Goal: Obtain resource: Download file/media

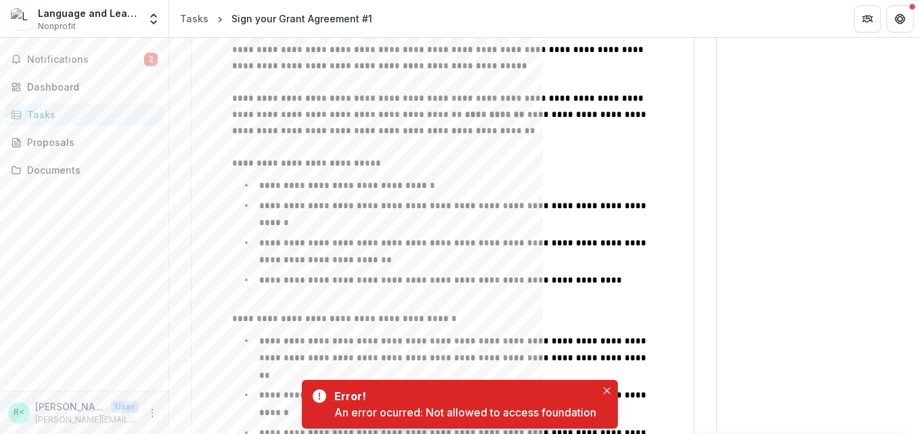
scroll to position [247, 0]
click at [611, 395] on button "Close" at bounding box center [607, 391] width 16 height 16
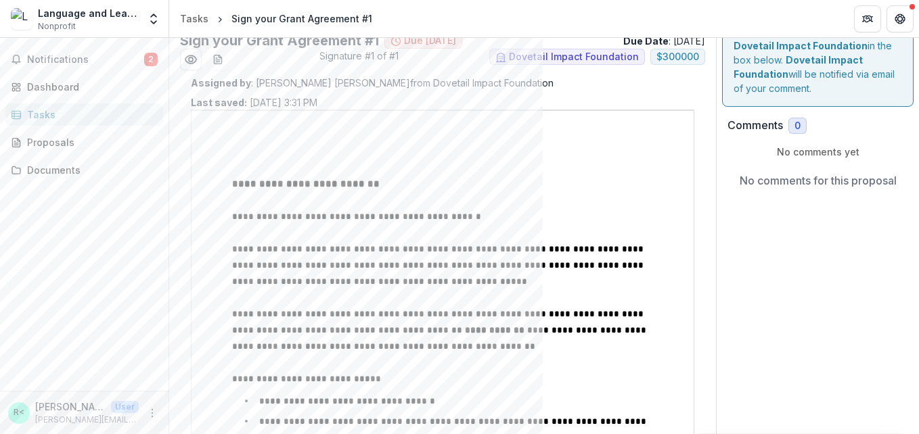
scroll to position [0, 0]
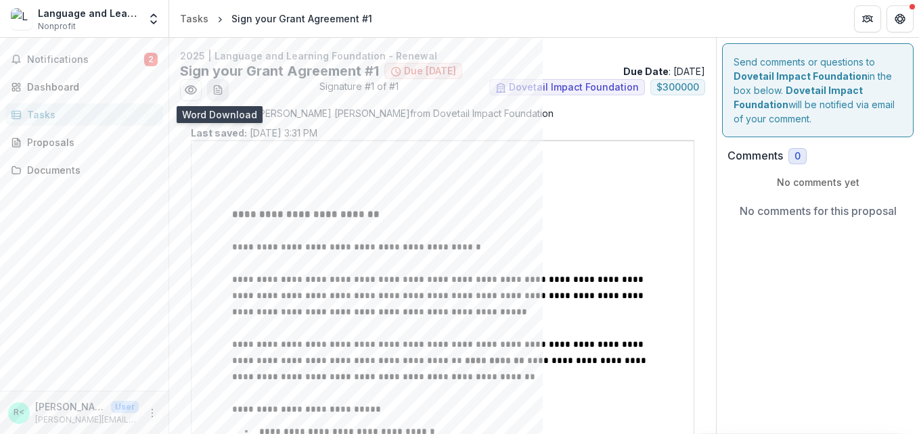
click at [211, 91] on button "download-word-button" at bounding box center [218, 90] width 22 height 22
click at [192, 90] on icon "Preview b268f2e5-8696-4483-af48-31db6e4a41e9.pdf" at bounding box center [191, 90] width 14 height 14
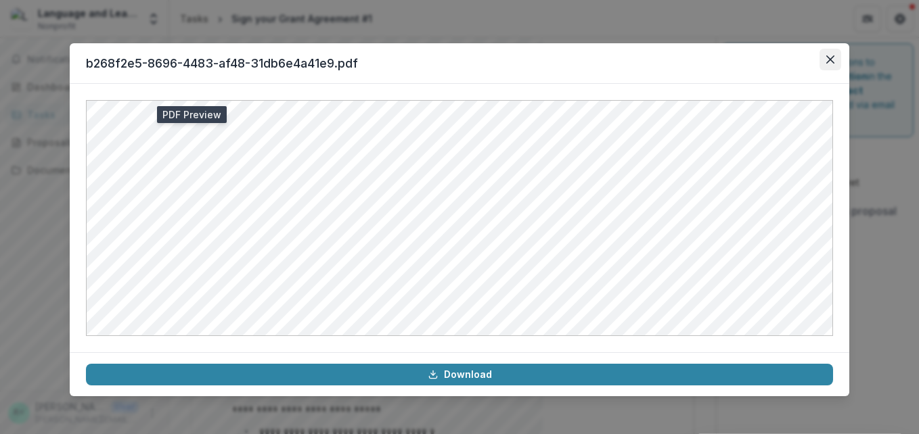
click at [833, 69] on button "Close" at bounding box center [830, 60] width 22 height 22
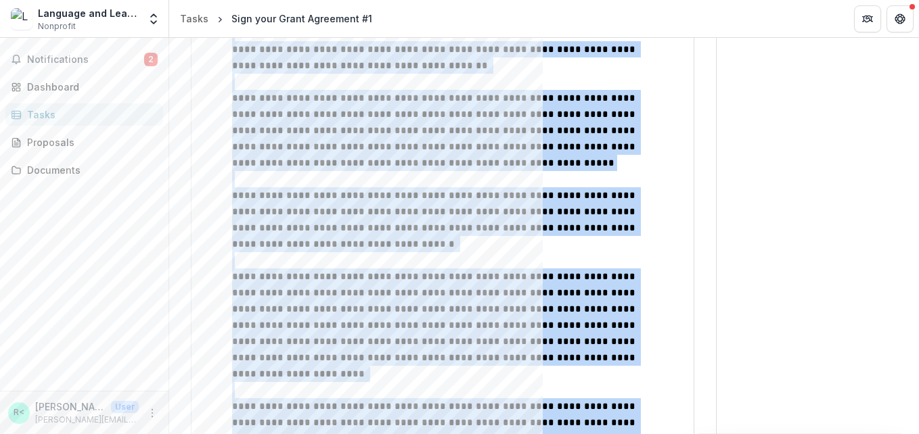
scroll to position [1451, 0]
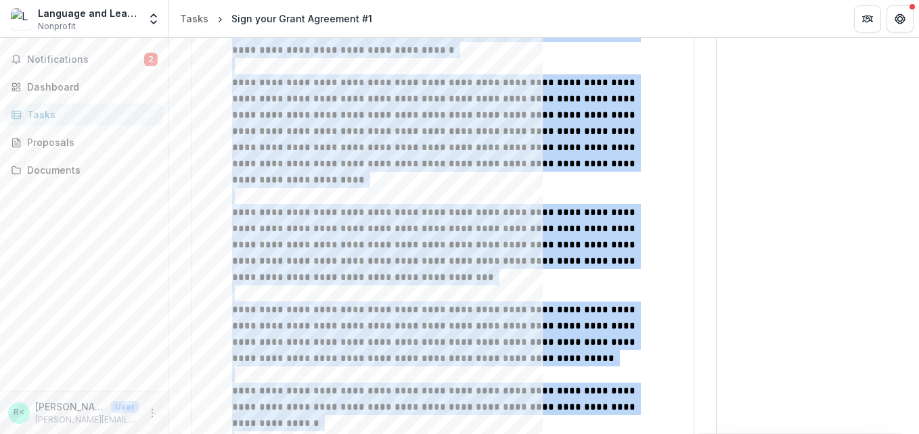
drag, startPoint x: 227, startPoint y: 210, endPoint x: 436, endPoint y: 271, distance: 217.7
copy div "**********"
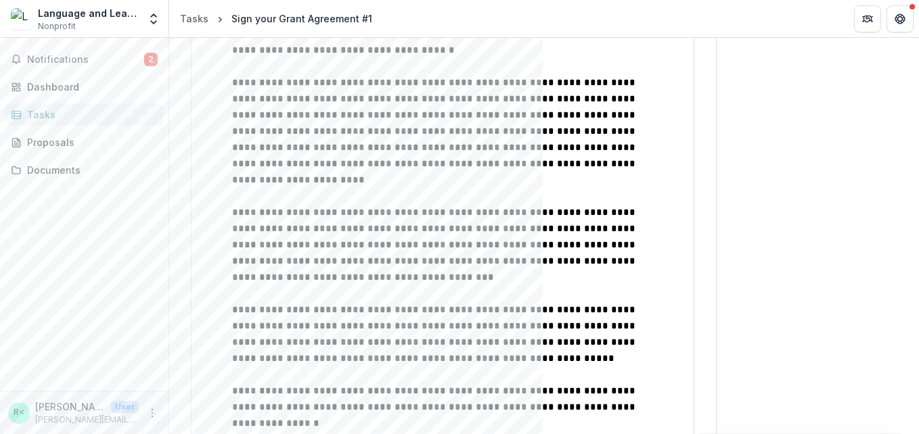
drag, startPoint x: 540, startPoint y: 344, endPoint x: 394, endPoint y: 298, distance: 153.4
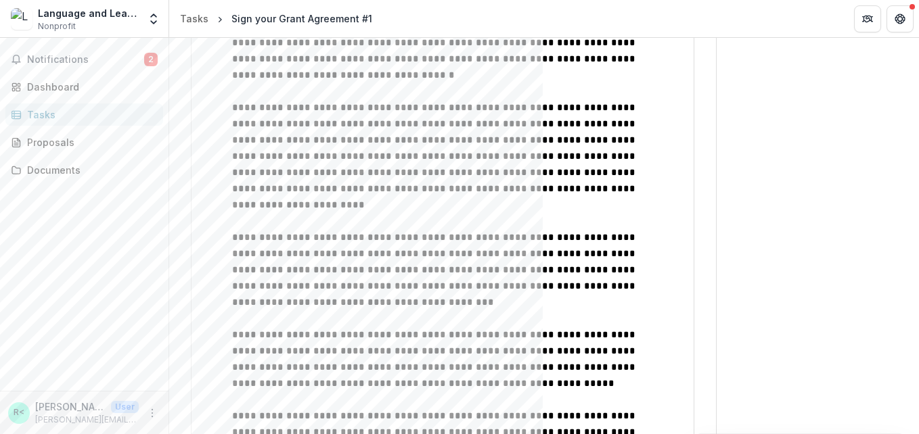
scroll to position [1428, 0]
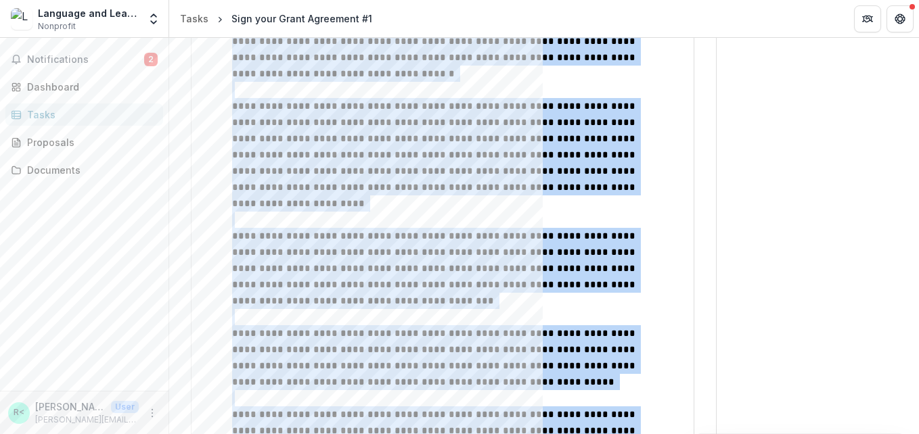
drag, startPoint x: 409, startPoint y: 287, endPoint x: 353, endPoint y: 319, distance: 64.3
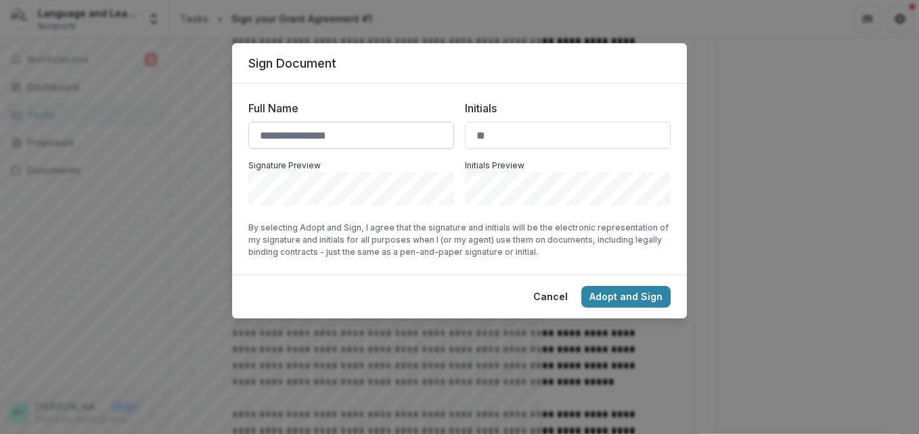
click at [352, 137] on input "Full Name" at bounding box center [351, 135] width 206 height 27
